Goal: Information Seeking & Learning: Check status

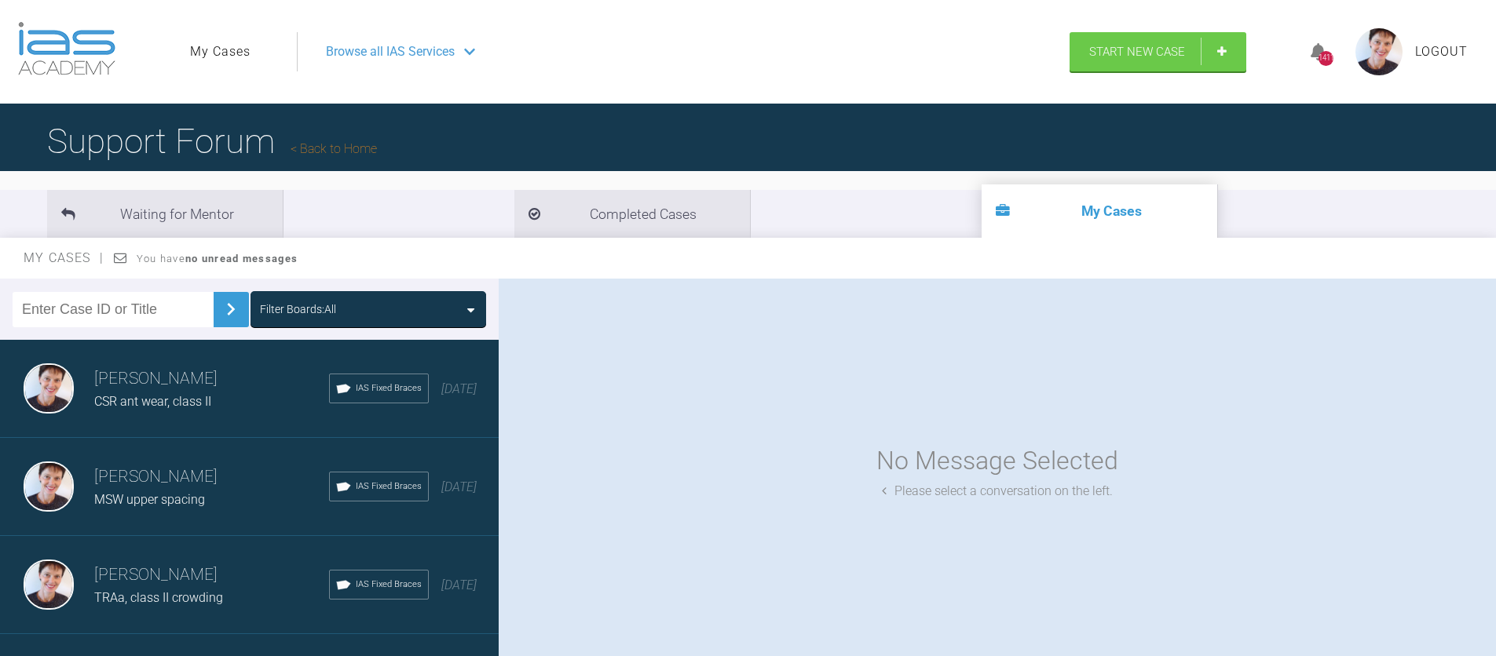
click at [356, 488] on span "IAS Fixed Braces" at bounding box center [389, 487] width 66 height 14
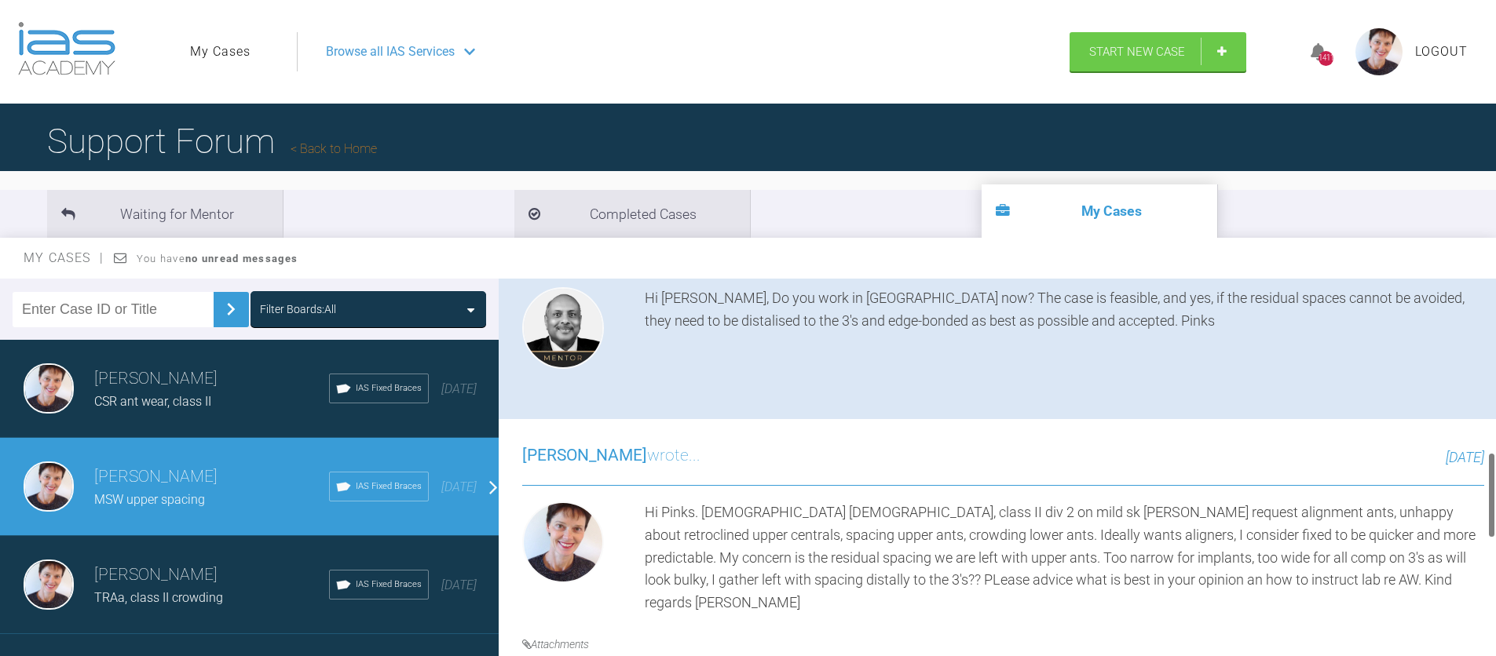
scroll to position [747, 0]
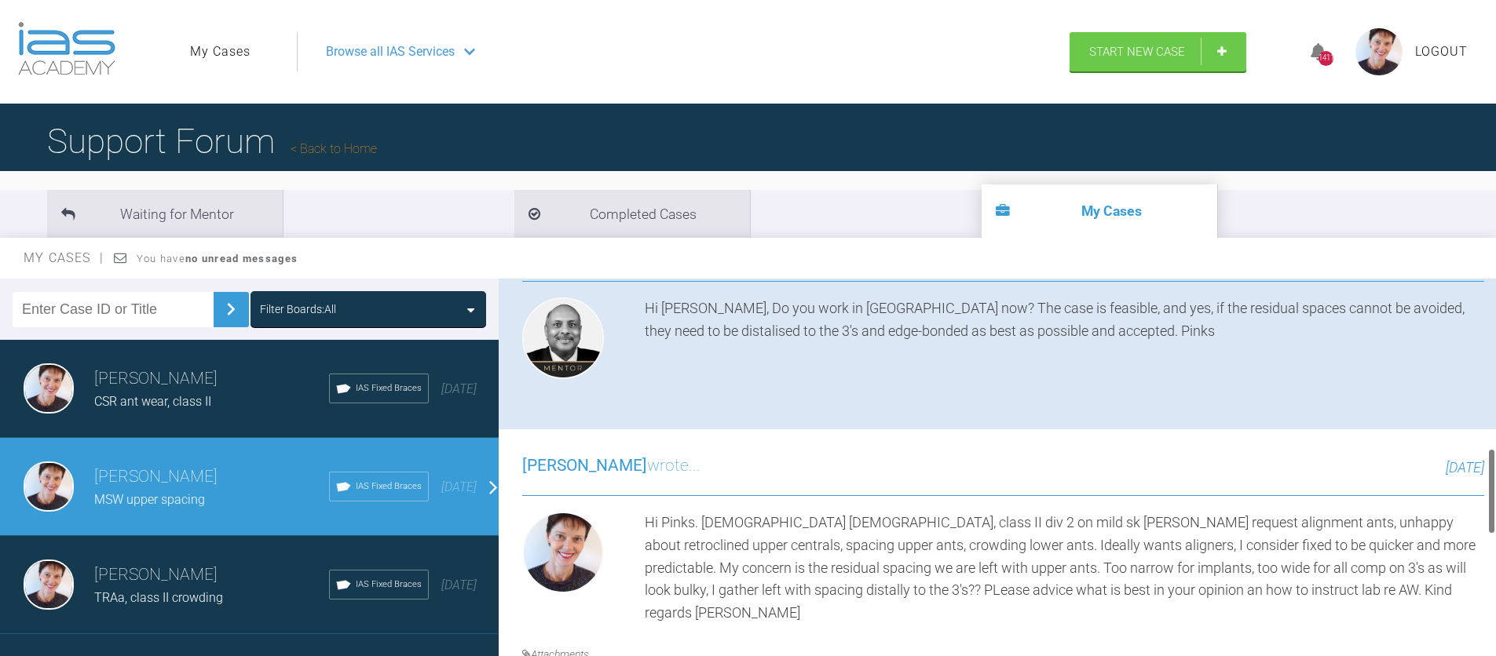
drag, startPoint x: 1491, startPoint y: 334, endPoint x: 1477, endPoint y: 502, distance: 168.6
click at [1477, 502] on div "[PERSON_NAME] MSW upper spacing a few seconds ago Tier 2: Case Plan Check Suppo…" at bounding box center [997, 471] width 997 height 385
click at [1487, 485] on div at bounding box center [1491, 471] width 9 height 385
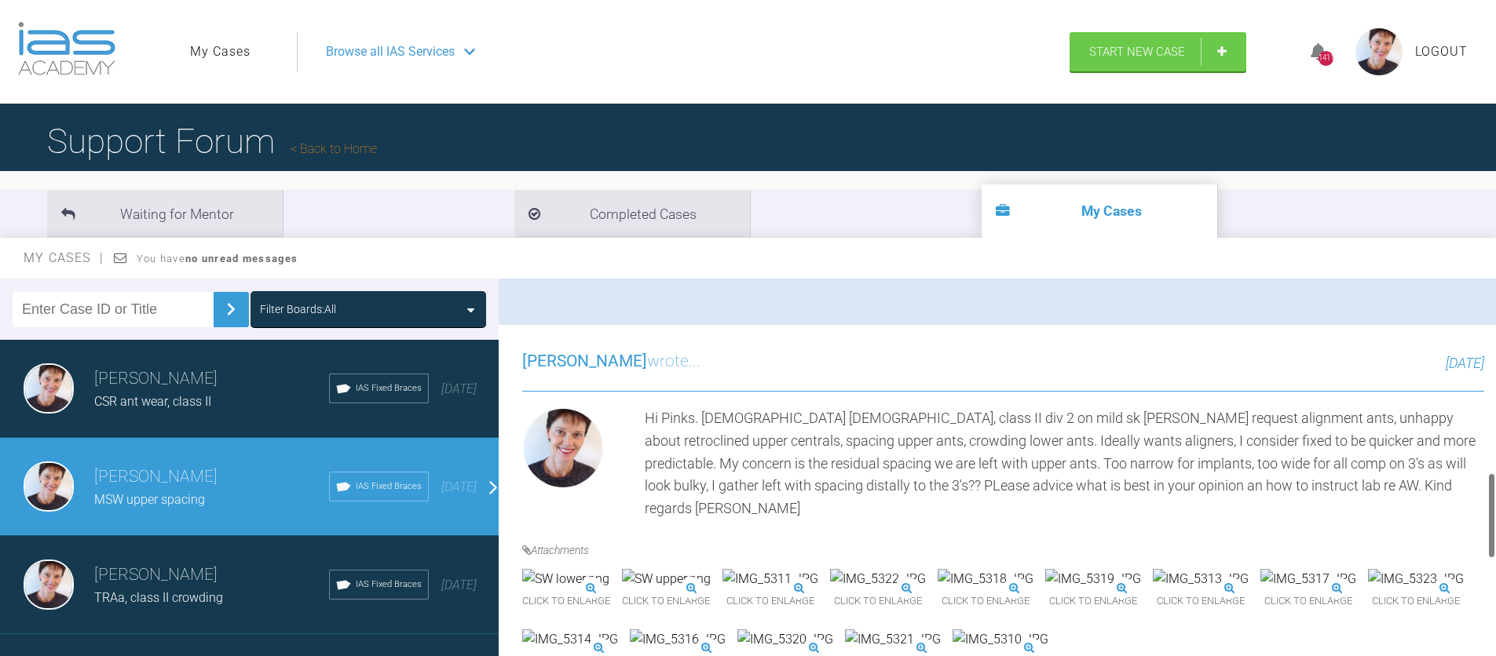
scroll to position [890, 0]
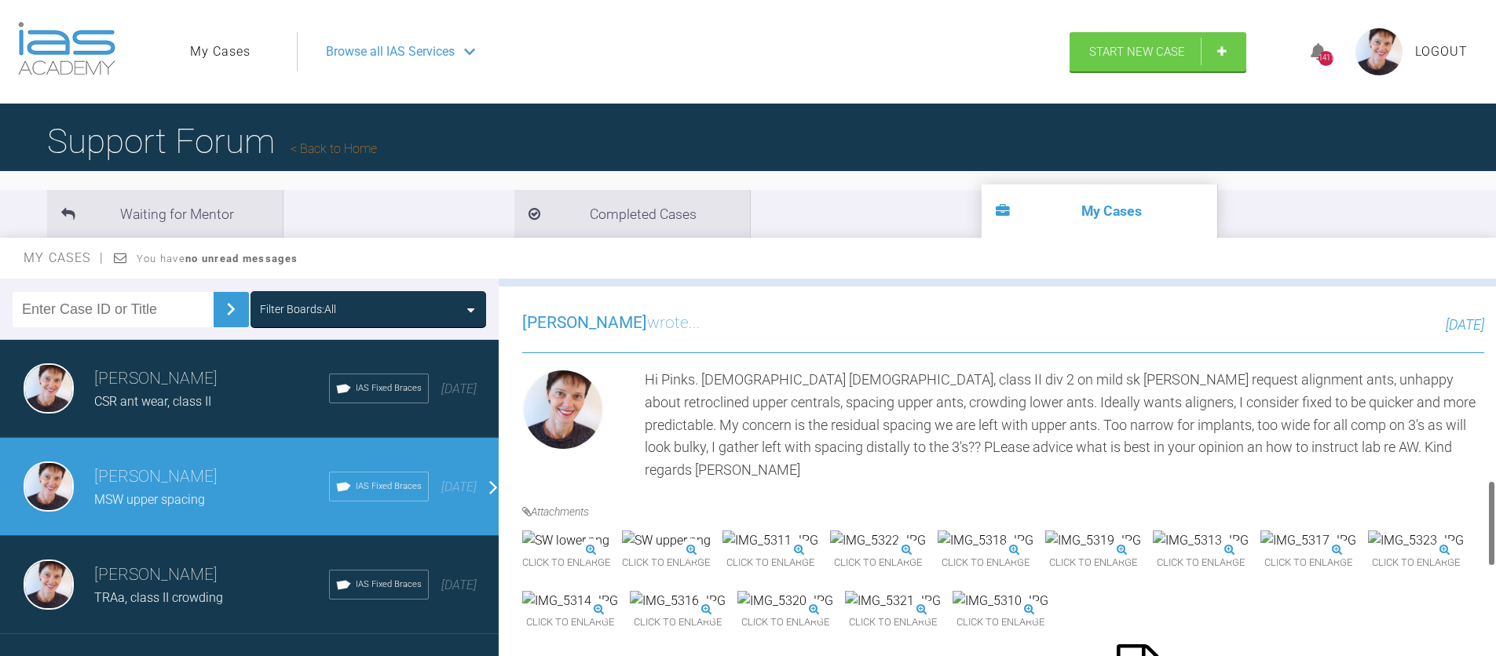
drag, startPoint x: 1489, startPoint y: 524, endPoint x: 1488, endPoint y: 555, distance: 30.6
click at [1488, 555] on div at bounding box center [1490, 523] width 5 height 86
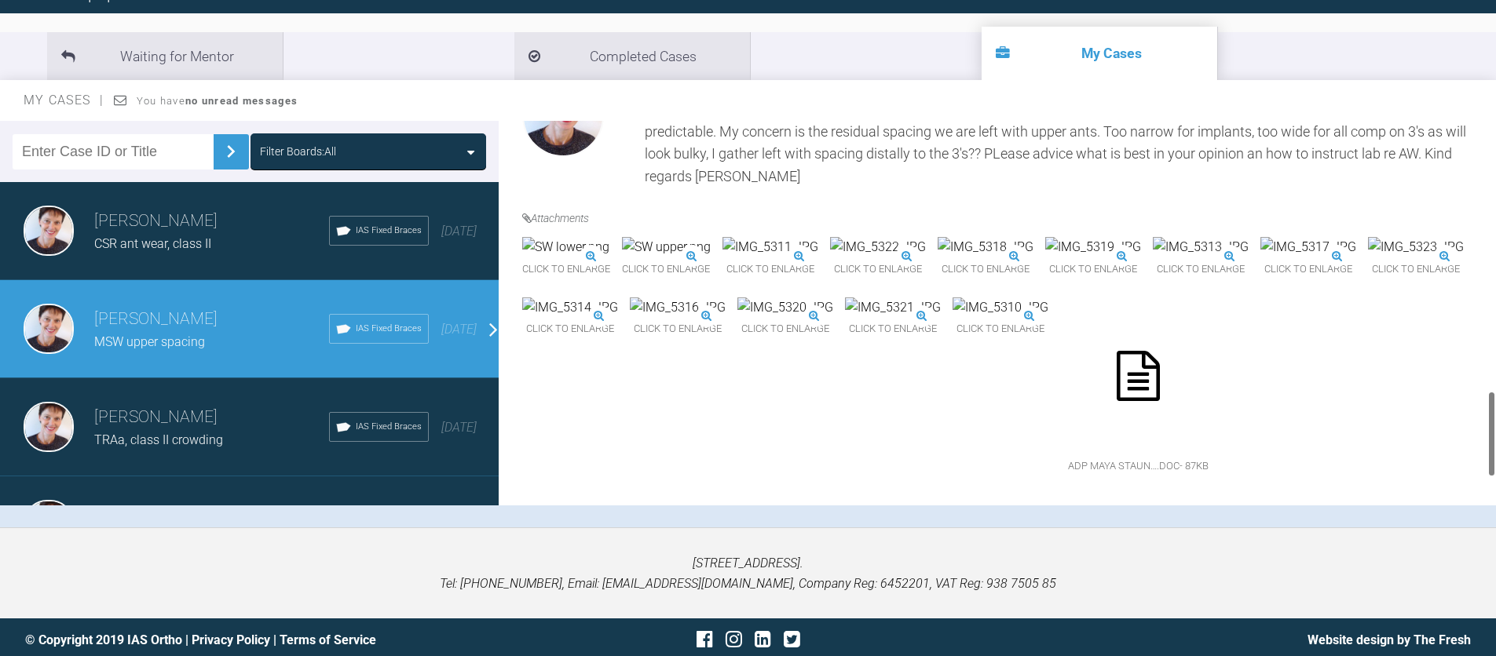
scroll to position [1225, 0]
drag, startPoint x: 1490, startPoint y: 345, endPoint x: 1484, endPoint y: 418, distance: 72.5
click at [1484, 418] on div "[PERSON_NAME] MSW upper spacing a few seconds ago Tier 2: Case Plan Check Suppo…" at bounding box center [997, 313] width 997 height 385
click at [1033, 237] on img at bounding box center [985, 247] width 96 height 20
